Goal: Information Seeking & Learning: Learn about a topic

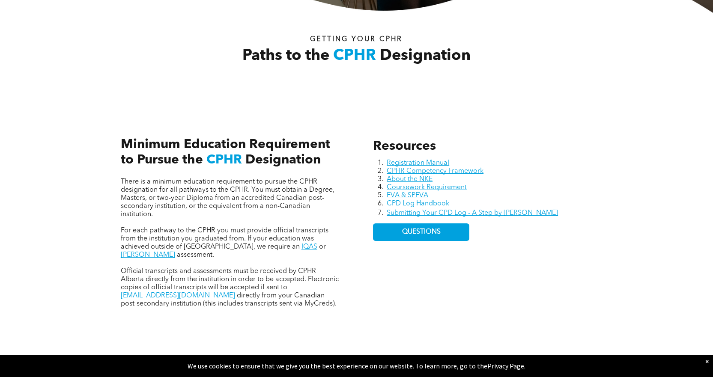
scroll to position [300, 0]
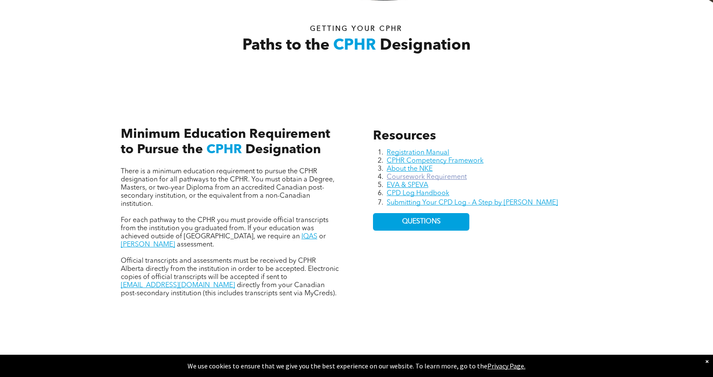
click at [387, 178] on link "Coursework Requirement" at bounding box center [426, 177] width 80 height 7
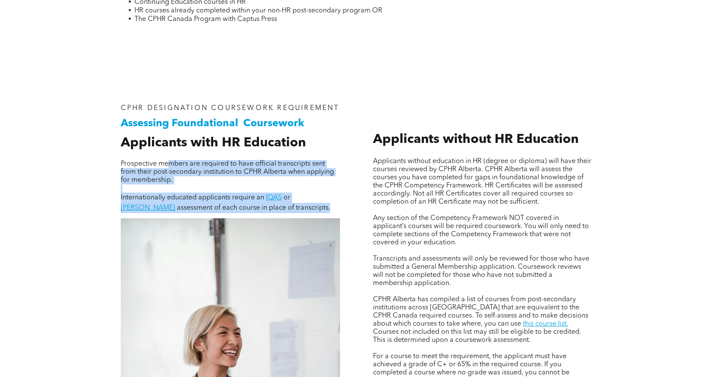
scroll to position [514, 0]
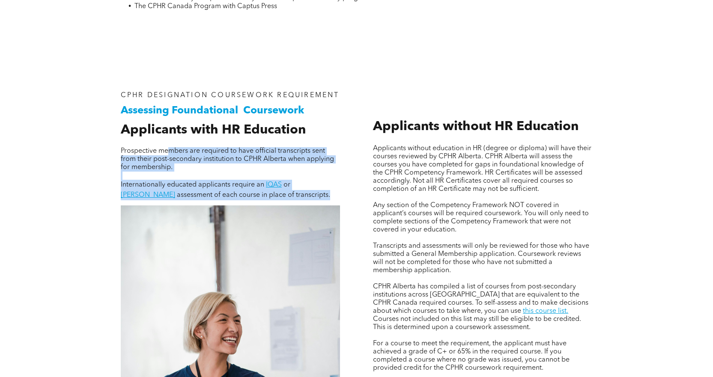
drag, startPoint x: 169, startPoint y: 201, endPoint x: 278, endPoint y: 199, distance: 109.2
click at [278, 199] on div "Prospective members are required to have official transcripts sent from their p…" at bounding box center [230, 173] width 219 height 53
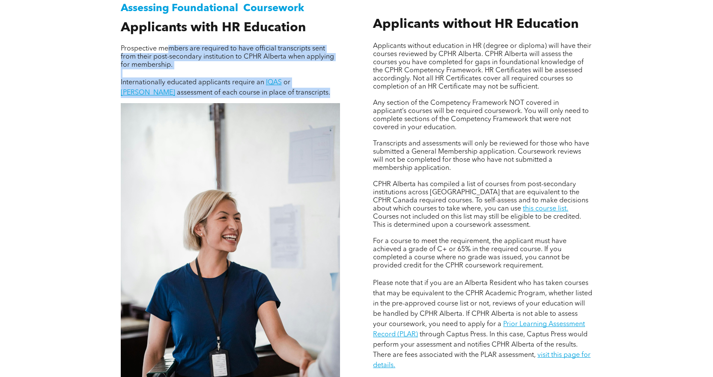
scroll to position [599, 0]
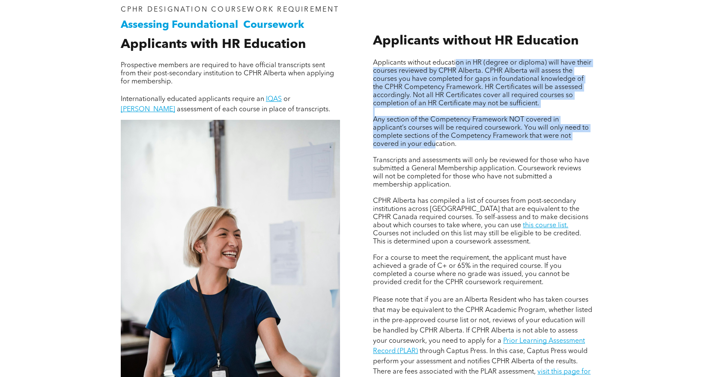
drag, startPoint x: 462, startPoint y: 63, endPoint x: 435, endPoint y: 140, distance: 80.7
click at [435, 140] on div "Applicants without education in HR (degree or diploma) will have their courses …" at bounding box center [482, 223] width 219 height 328
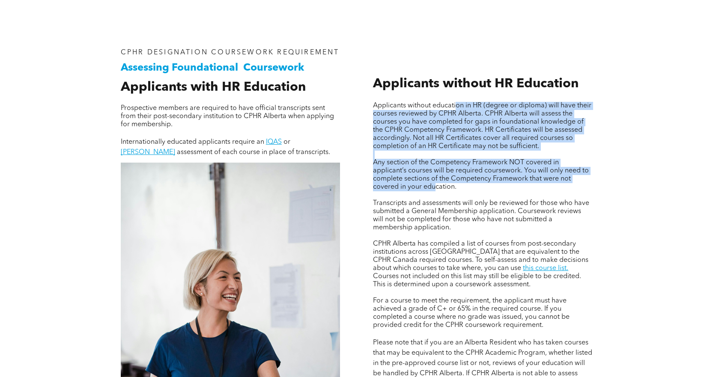
scroll to position [514, 0]
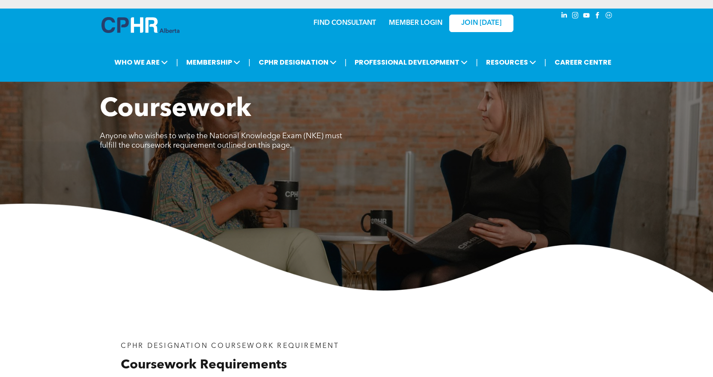
scroll to position [1599, 0]
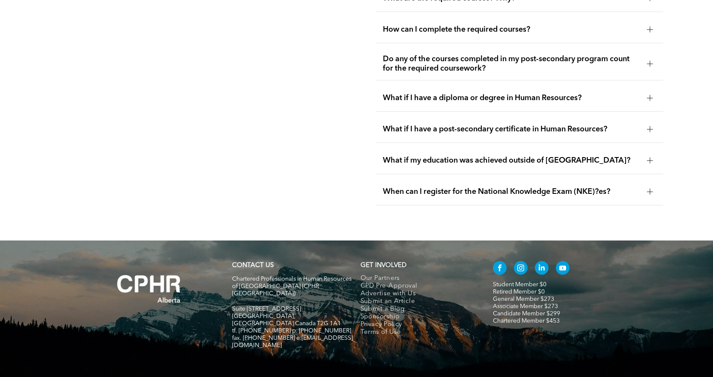
click at [426, 58] on div "Do any of the courses completed in my post-secondary program count for the requ…" at bounding box center [519, 64] width 287 height 33
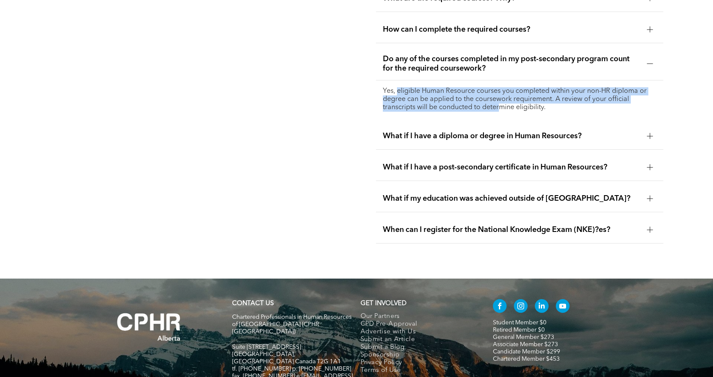
drag, startPoint x: 397, startPoint y: 73, endPoint x: 501, endPoint y: 87, distance: 104.9
click at [501, 87] on p "Yes, eligible Human Resource courses you completed within your non-HR diploma o…" at bounding box center [519, 99] width 273 height 24
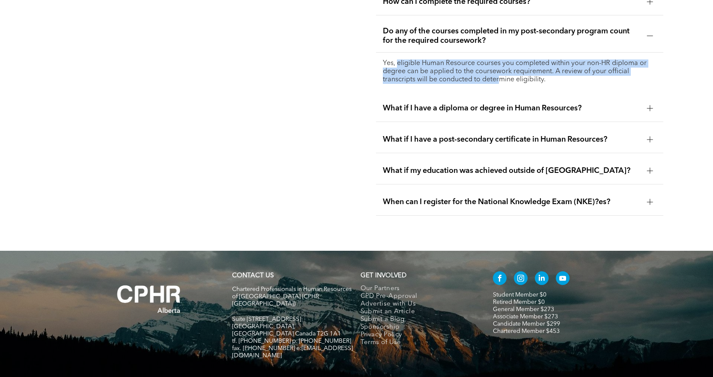
scroll to position [1642, 0]
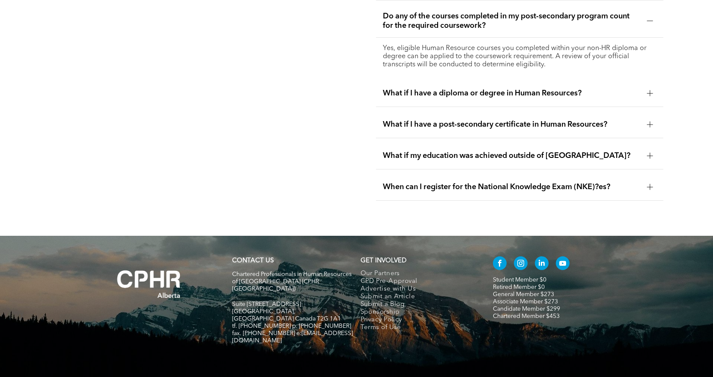
click at [423, 114] on div "What if I have a post-secondary certificate in Human Resources?" at bounding box center [519, 124] width 287 height 27
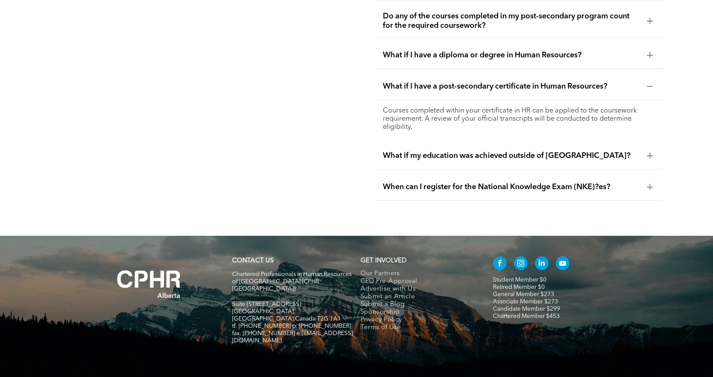
drag, startPoint x: 398, startPoint y: 99, endPoint x: 437, endPoint y: 116, distance: 42.8
click at [437, 116] on div "Courses completed within your certificate in HR can be applied to the coursewor…" at bounding box center [519, 119] width 287 height 38
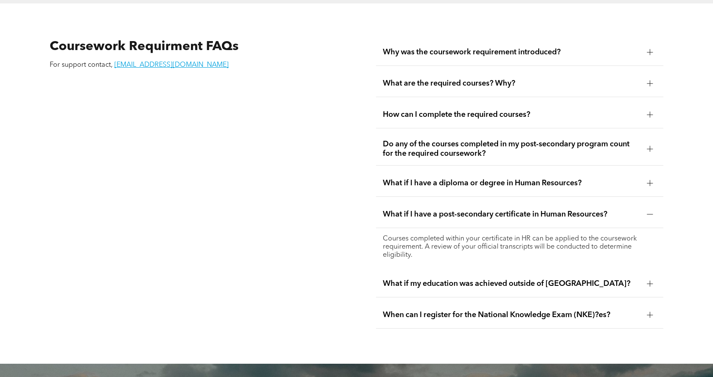
scroll to position [1514, 0]
click at [419, 143] on div "Do any of the courses completed in my post-secondary program count for the requ…" at bounding box center [519, 149] width 287 height 33
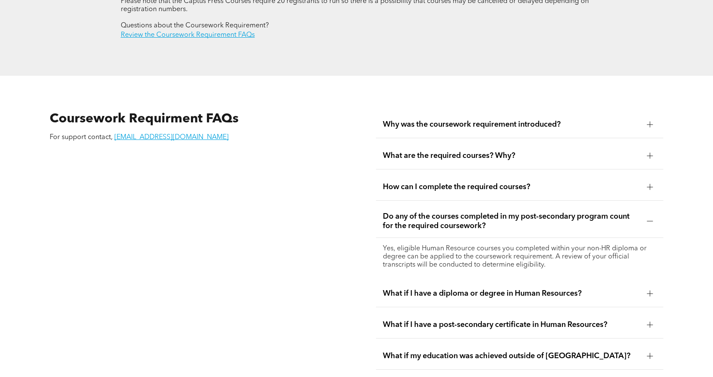
scroll to position [1428, 0]
